Goal: Check status: Check status

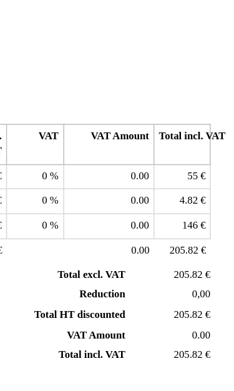
scroll to position [128, 213]
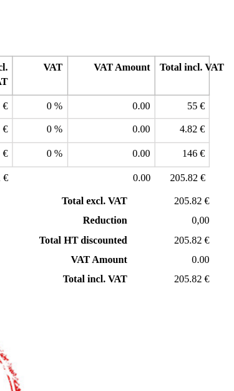
scroll to position [168, 213]
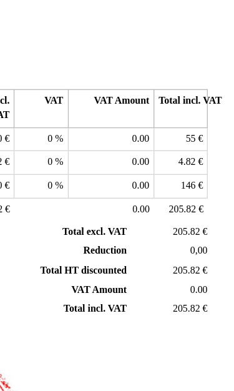
scroll to position [163, 213]
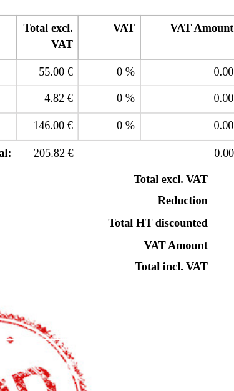
scroll to position [144, 151]
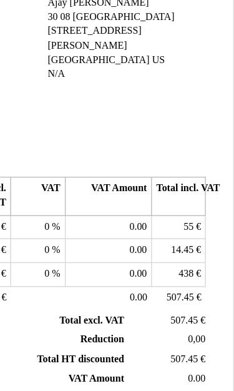
scroll to position [135, 213]
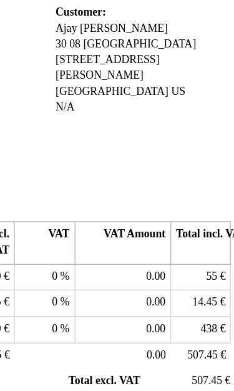
scroll to position [83, 213]
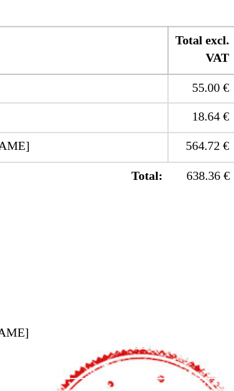
scroll to position [184, 144]
